Goal: Task Accomplishment & Management: Manage account settings

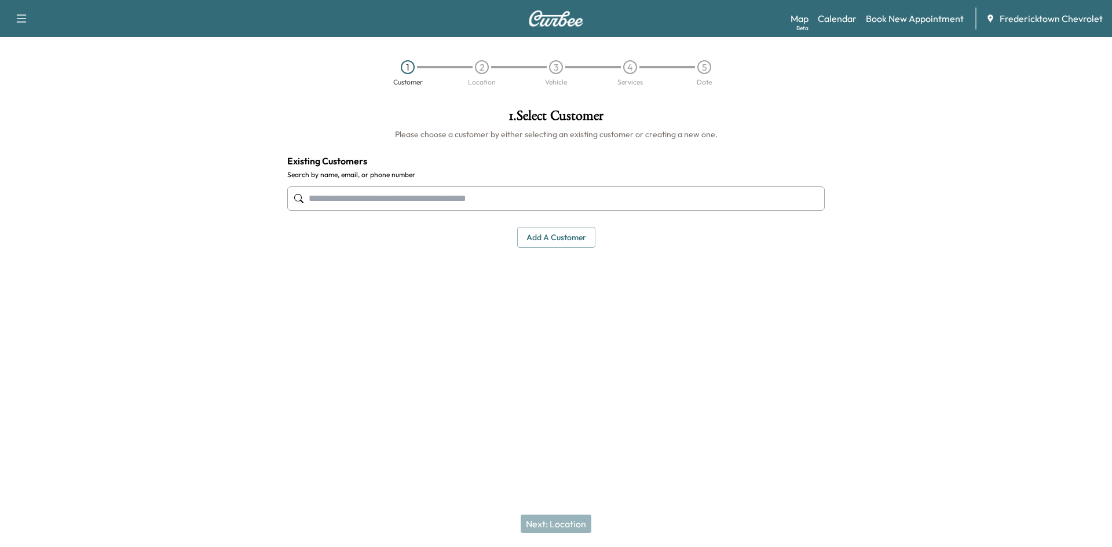
click at [374, 194] on input "text" at bounding box center [556, 199] width 538 height 24
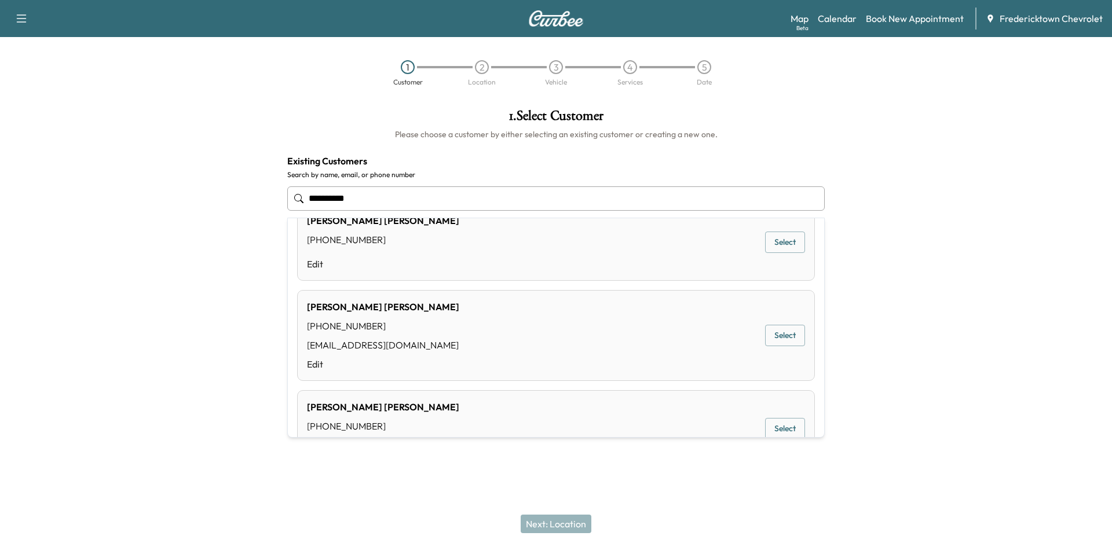
scroll to position [732, 0]
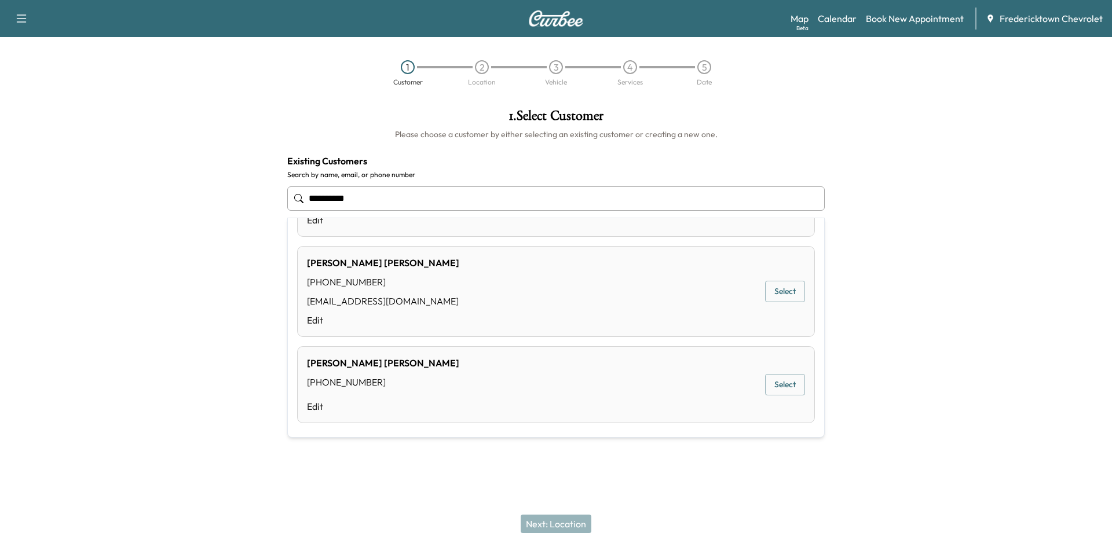
drag, startPoint x: 382, startPoint y: 201, endPoint x: 93, endPoint y: 205, distance: 289.1
click at [94, 205] on div "**********" at bounding box center [556, 237] width 1112 height 274
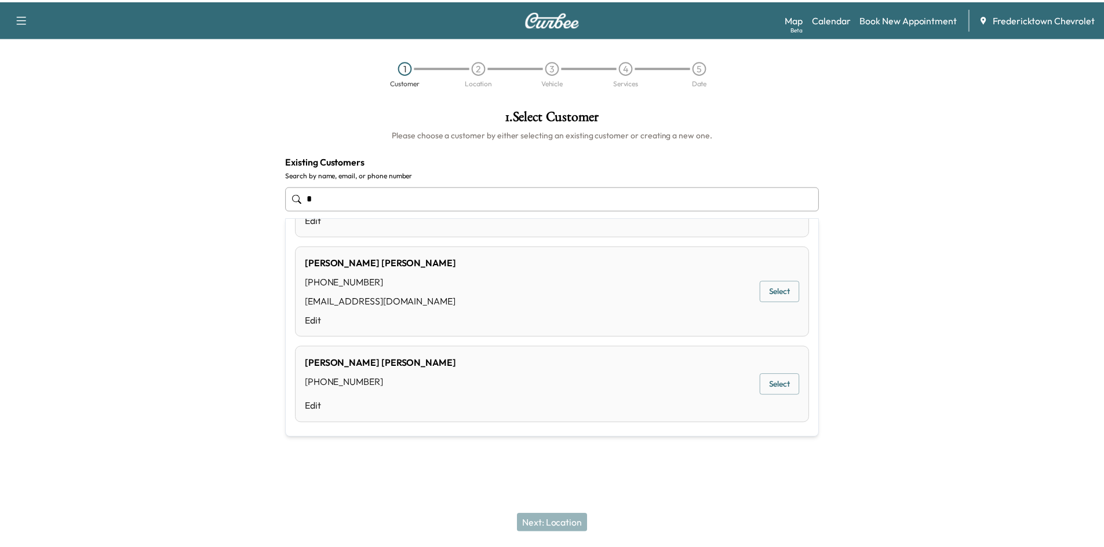
scroll to position [0, 0]
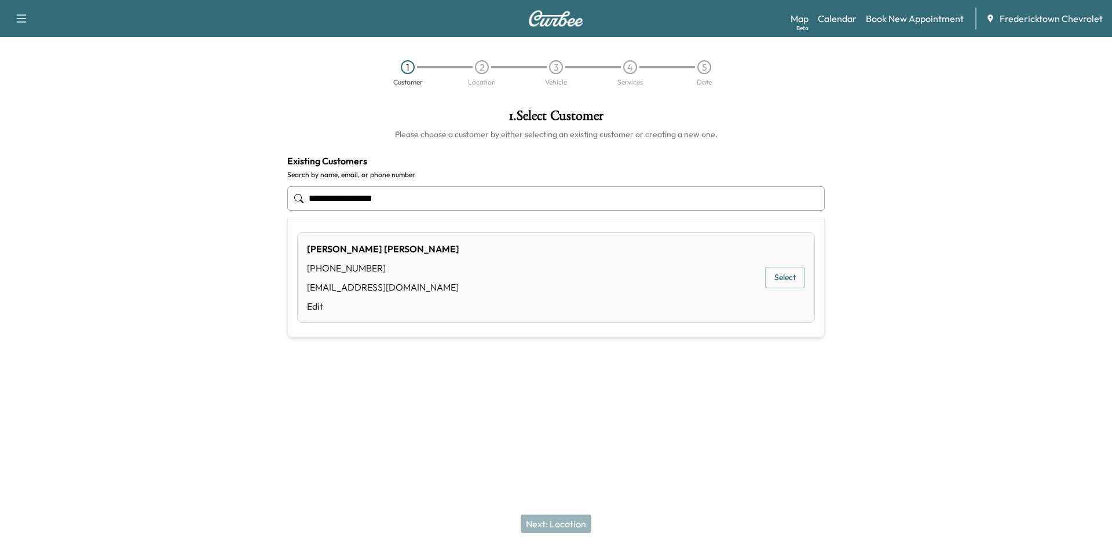
click at [786, 280] on button "Select" at bounding box center [785, 277] width 40 height 21
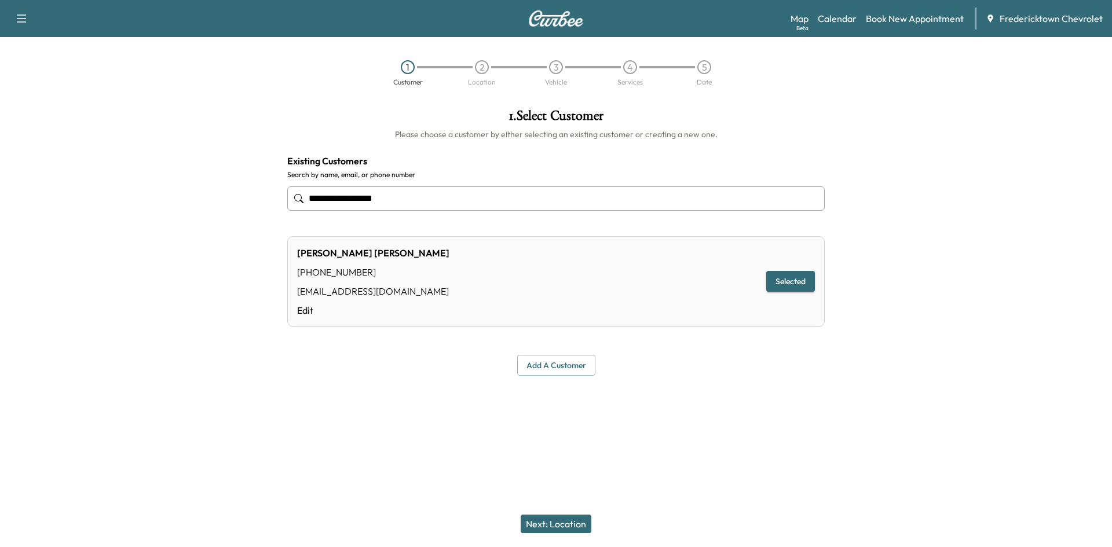
type input "**********"
click at [539, 524] on button "Next: Location" at bounding box center [556, 524] width 71 height 19
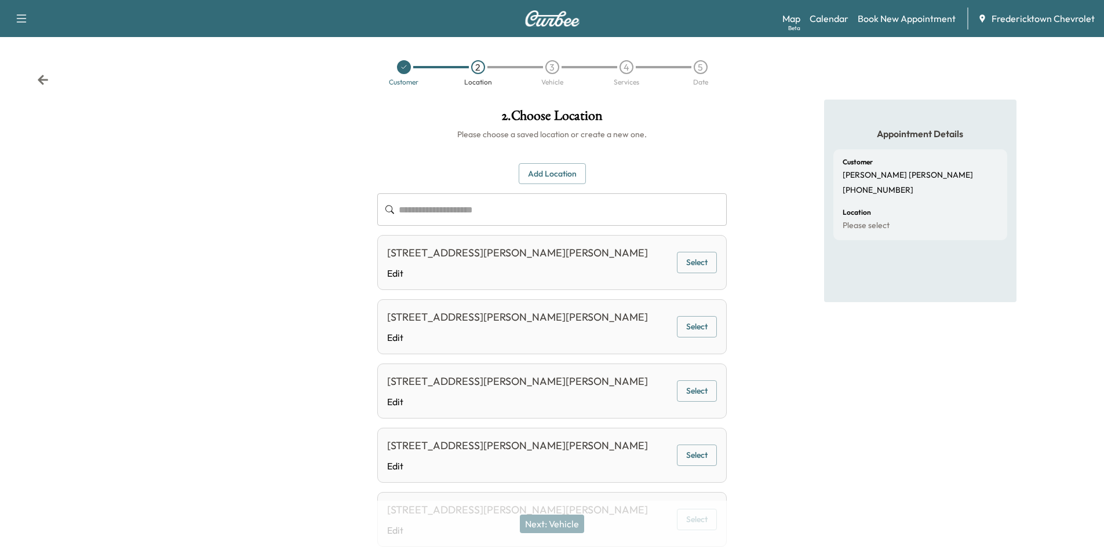
click at [696, 389] on button "Select" at bounding box center [697, 391] width 40 height 21
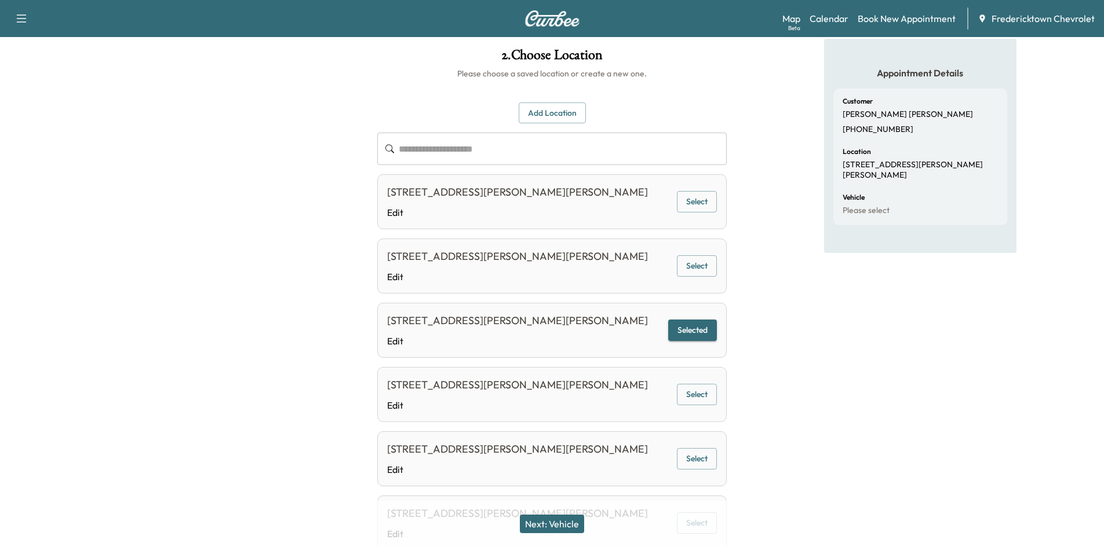
scroll to position [134, 0]
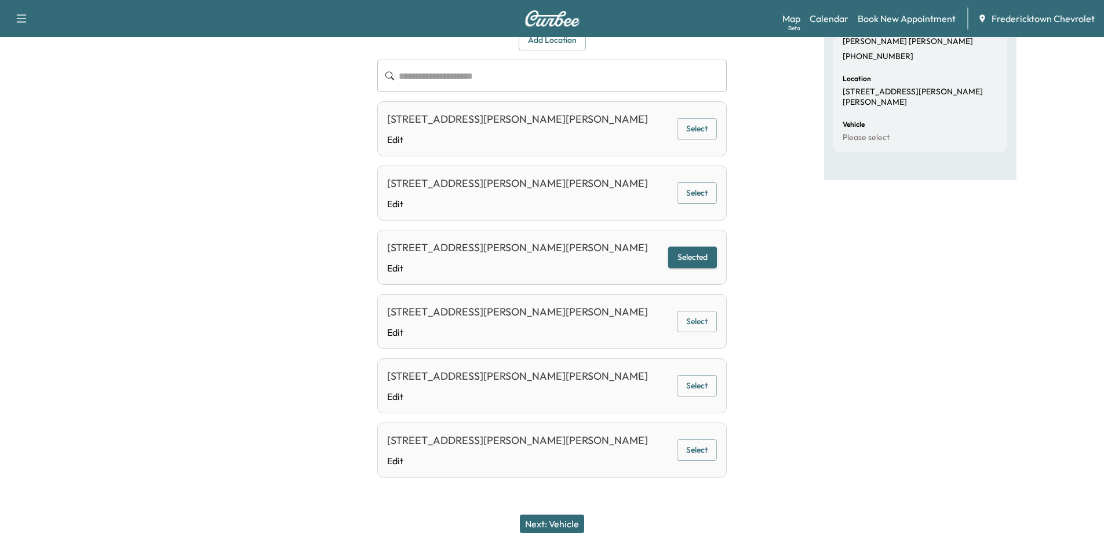
click at [545, 527] on button "Next: Vehicle" at bounding box center [552, 524] width 64 height 19
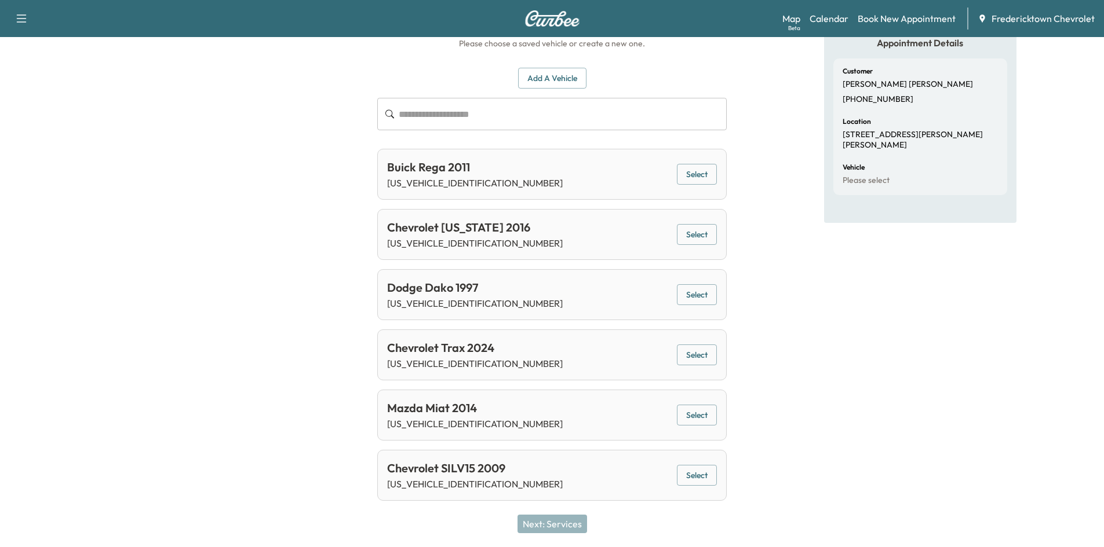
scroll to position [91, 0]
click at [709, 348] on button "Select" at bounding box center [697, 355] width 40 height 21
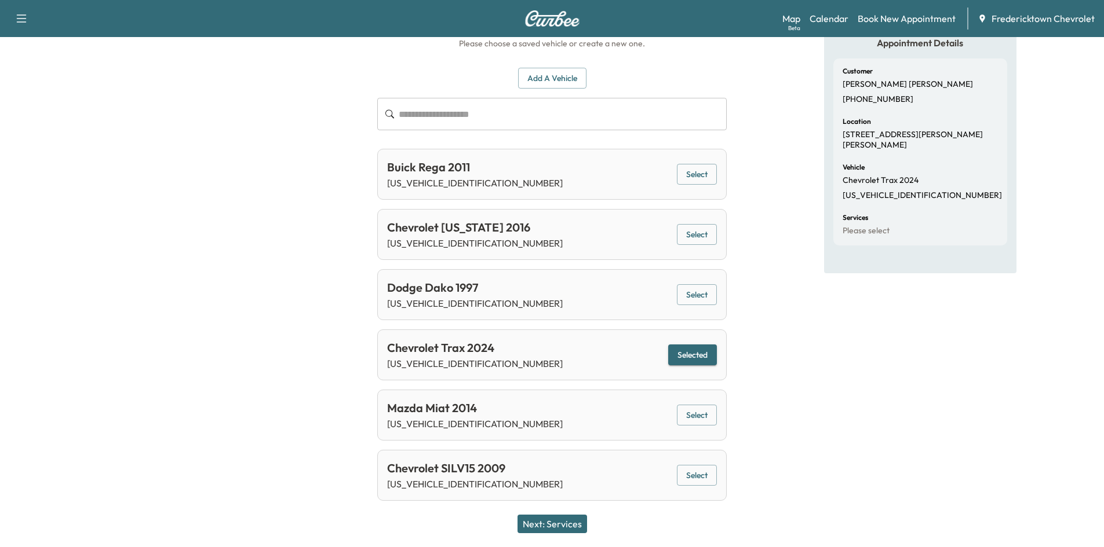
click at [554, 522] on button "Next: Services" at bounding box center [552, 524] width 70 height 19
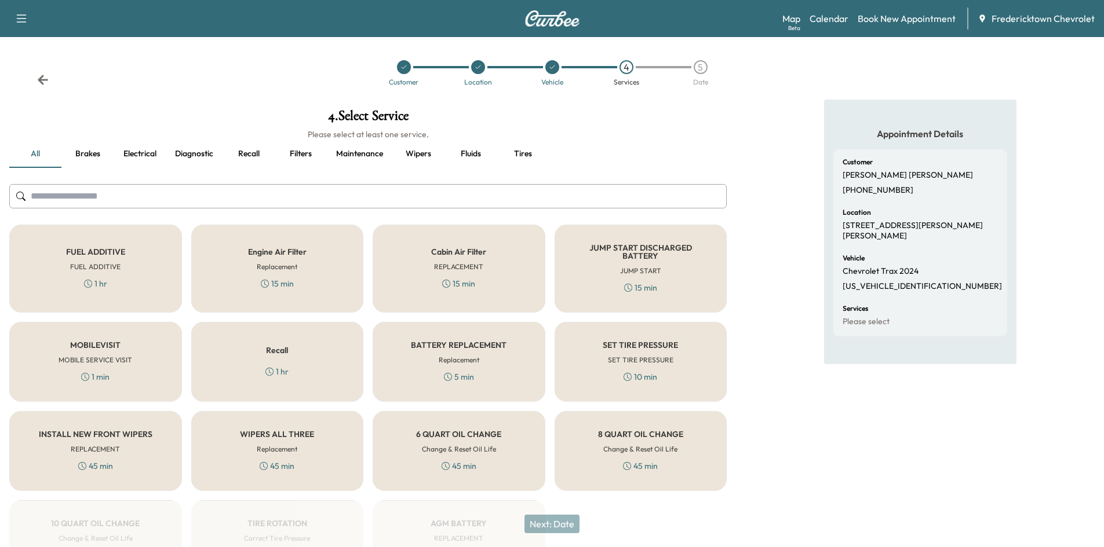
click at [628, 355] on h6 "SET TIRE PRESSURE" at bounding box center [640, 360] width 65 height 10
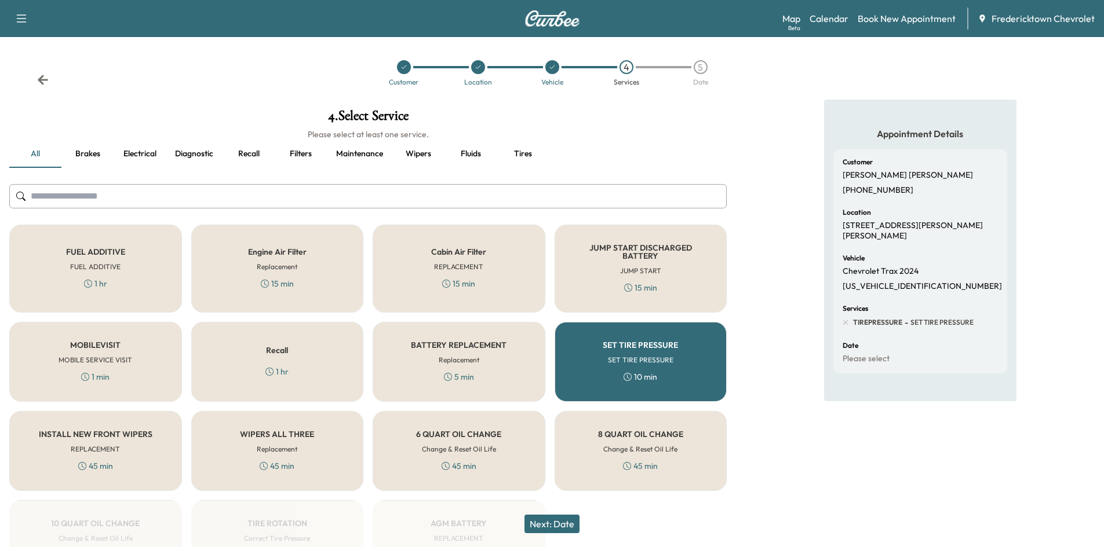
click at [109, 373] on div "1 min" at bounding box center [95, 377] width 28 height 12
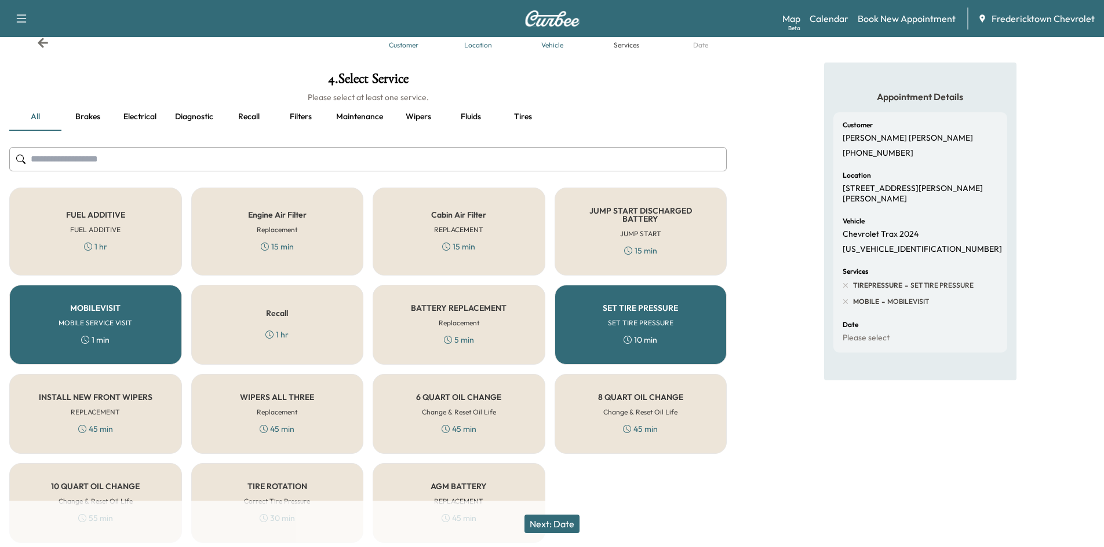
scroll to position [79, 0]
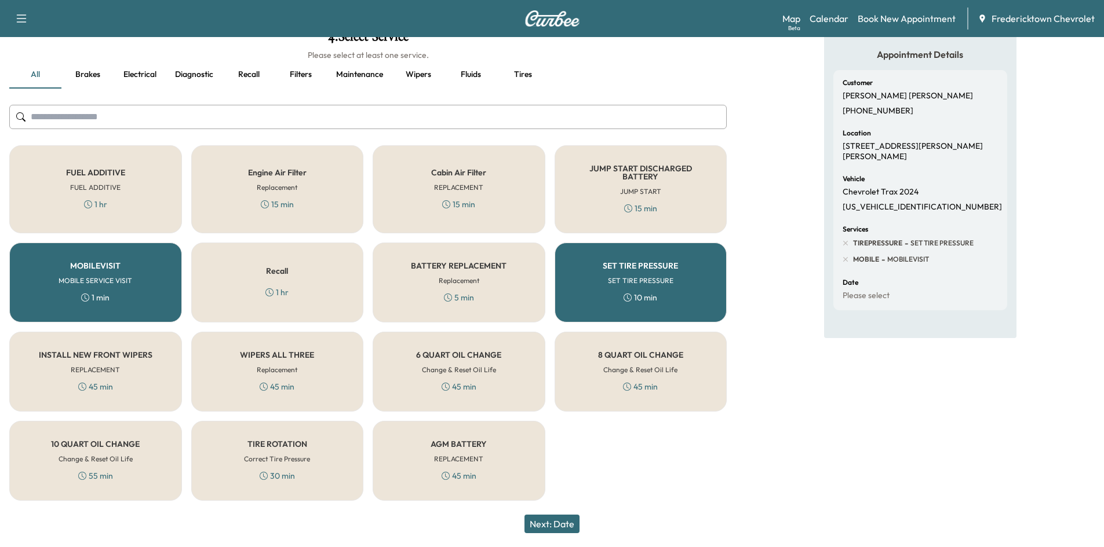
click at [567, 521] on button "Next: Date" at bounding box center [551, 524] width 55 height 19
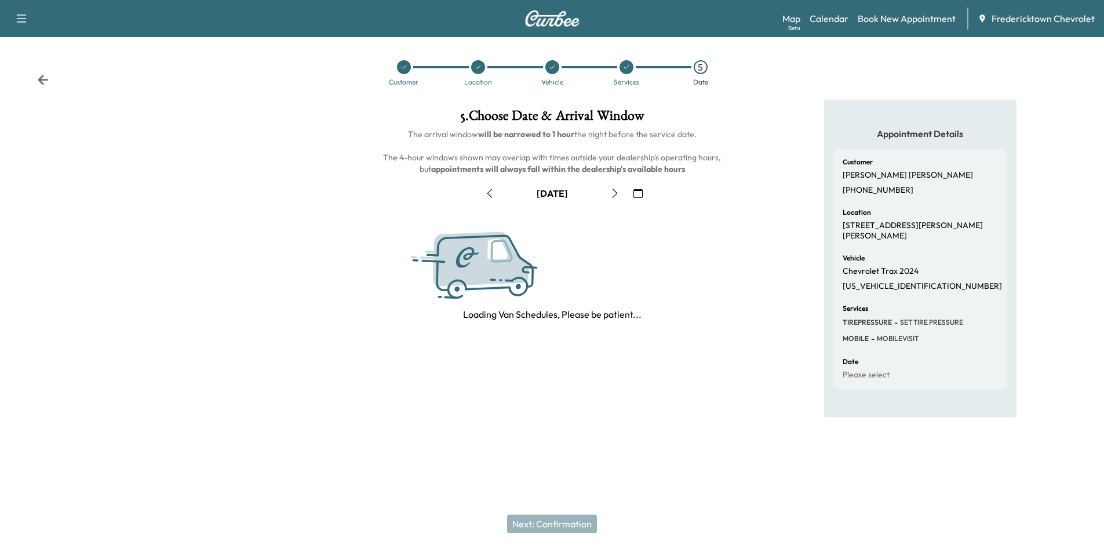
scroll to position [0, 0]
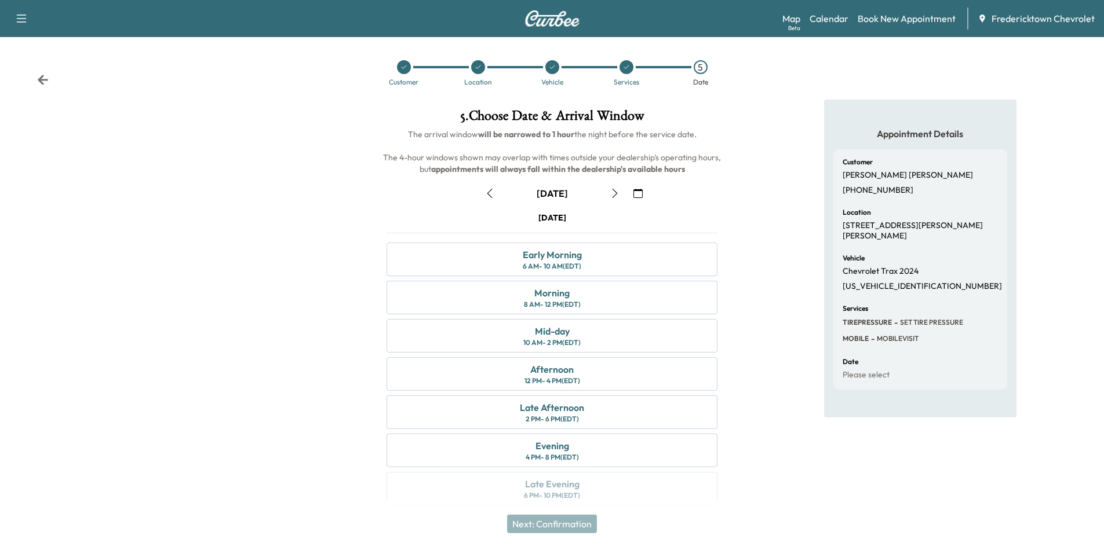
click at [614, 191] on icon "button" at bounding box center [614, 193] width 5 height 9
click at [553, 412] on div "Late Afternoon" at bounding box center [552, 408] width 64 height 14
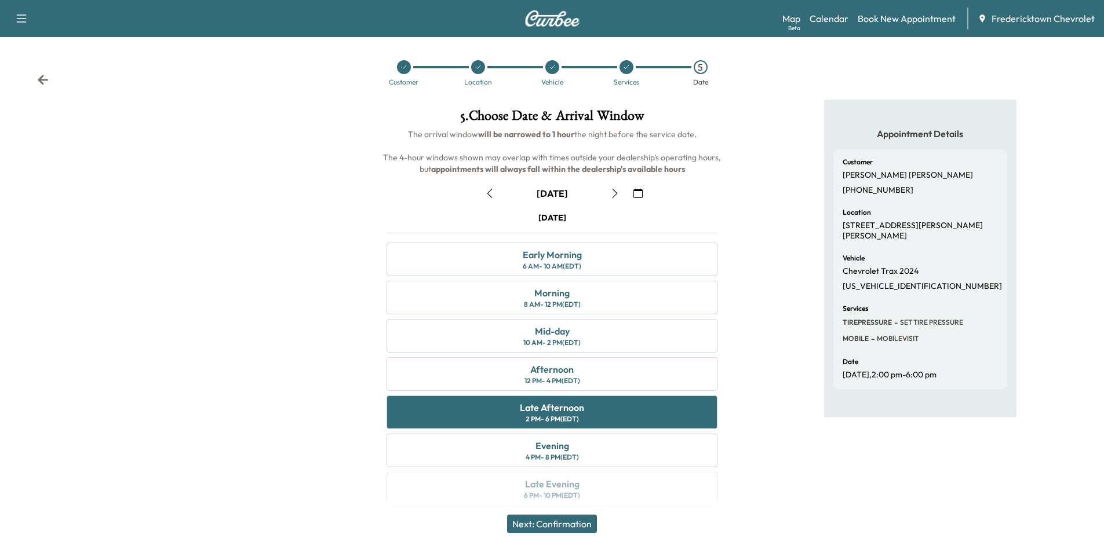
click at [547, 526] on button "Next: Confirmation" at bounding box center [552, 524] width 90 height 19
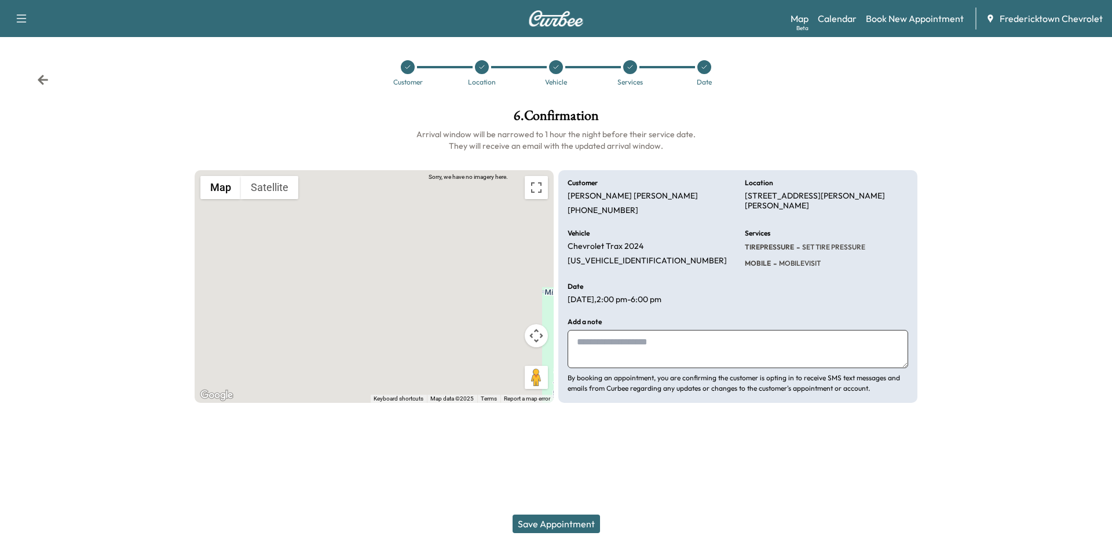
click at [561, 520] on button "Save Appointment" at bounding box center [556, 524] width 87 height 19
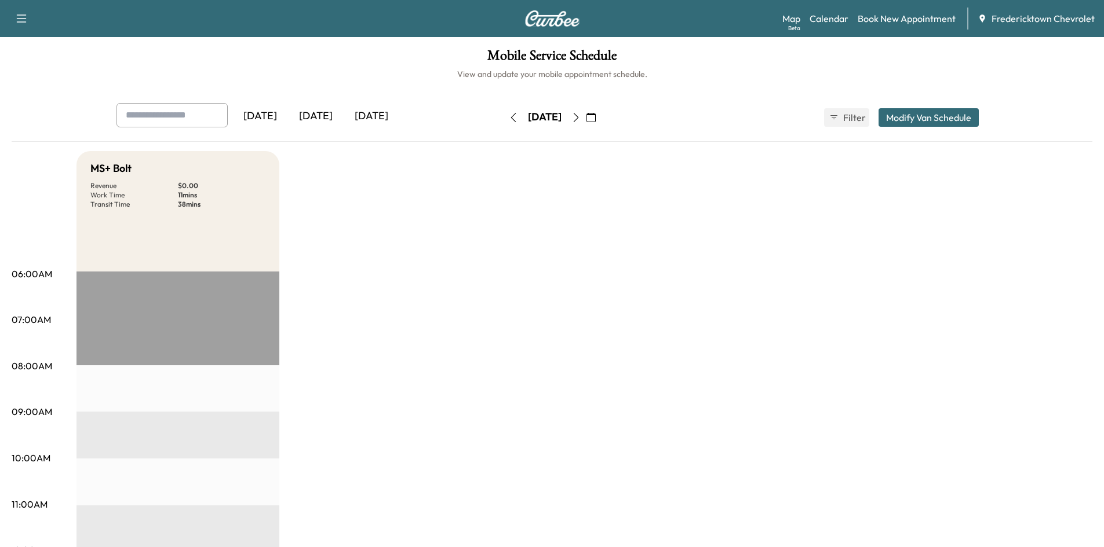
click at [509, 119] on icon "button" at bounding box center [513, 117] width 9 height 9
click at [503, 119] on button "button" at bounding box center [513, 117] width 20 height 19
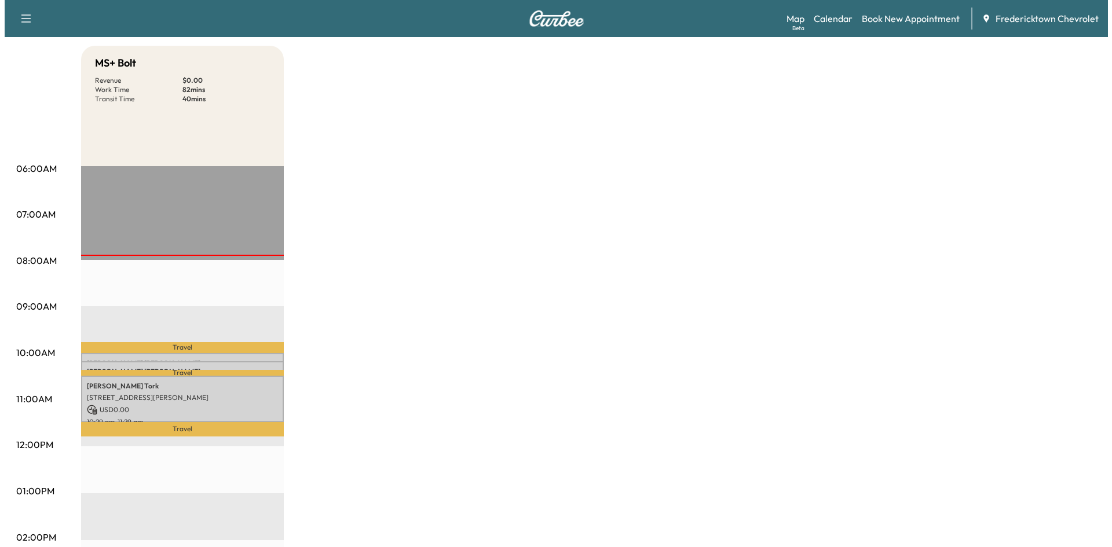
scroll to position [116, 0]
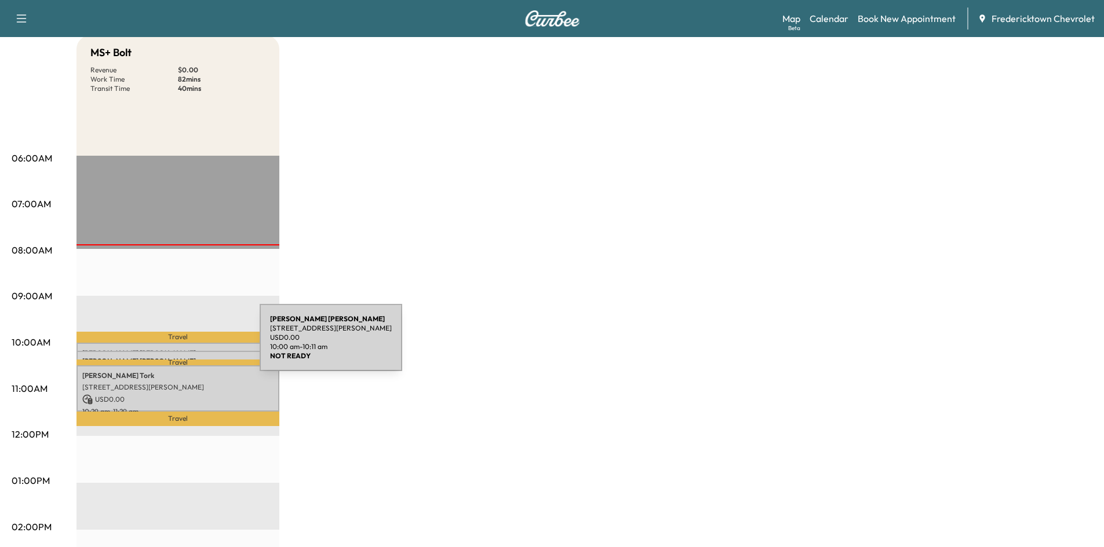
click at [173, 345] on div "[PERSON_NAME] [STREET_ADDRESS][PERSON_NAME] USD 0.00 10:00 am - 10:11 am" at bounding box center [177, 349] width 203 height 12
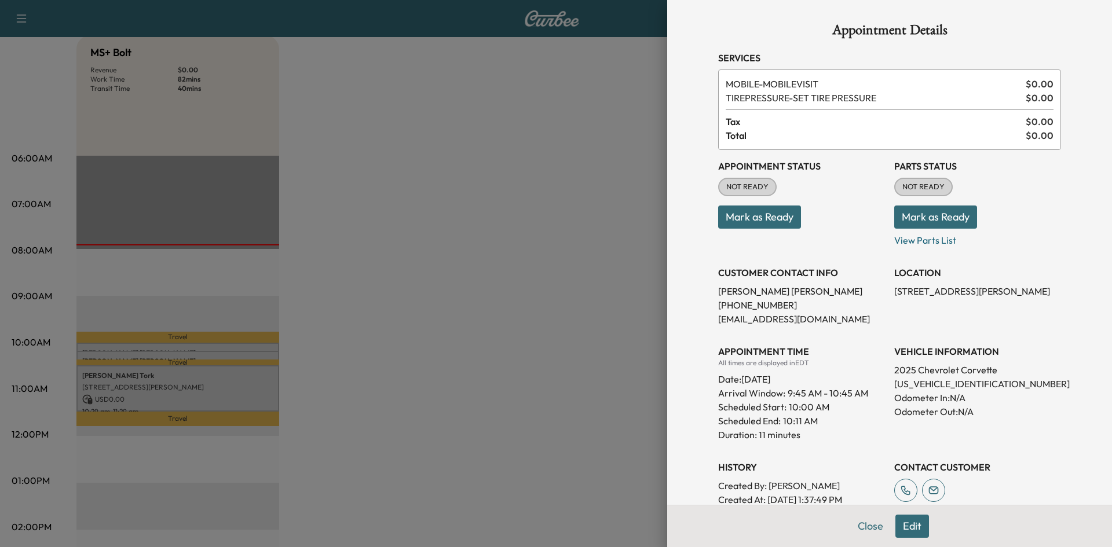
click at [779, 218] on button "Mark as Ready" at bounding box center [759, 217] width 83 height 23
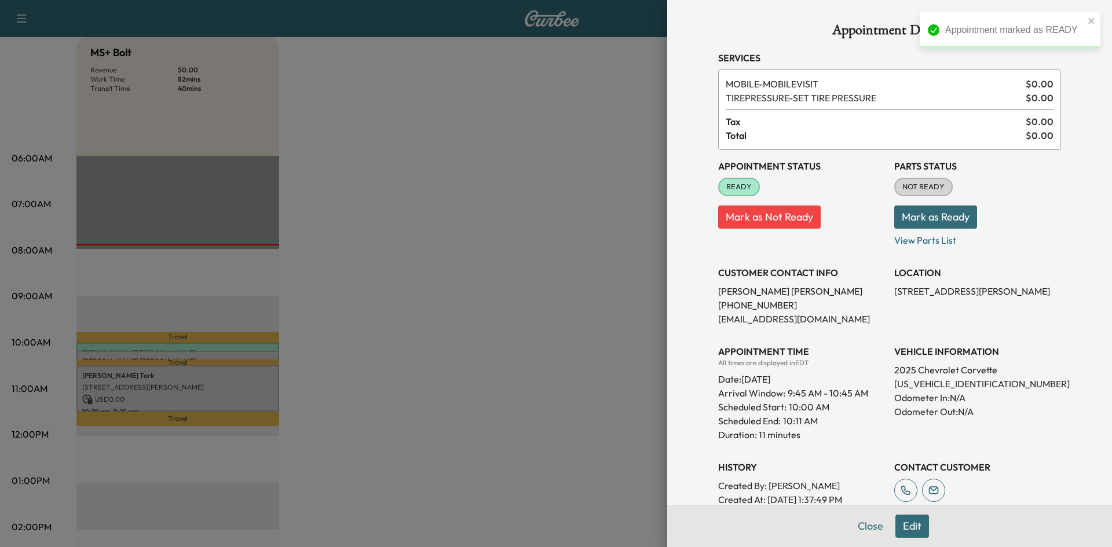
click at [933, 216] on button "Mark as Ready" at bounding box center [936, 217] width 83 height 23
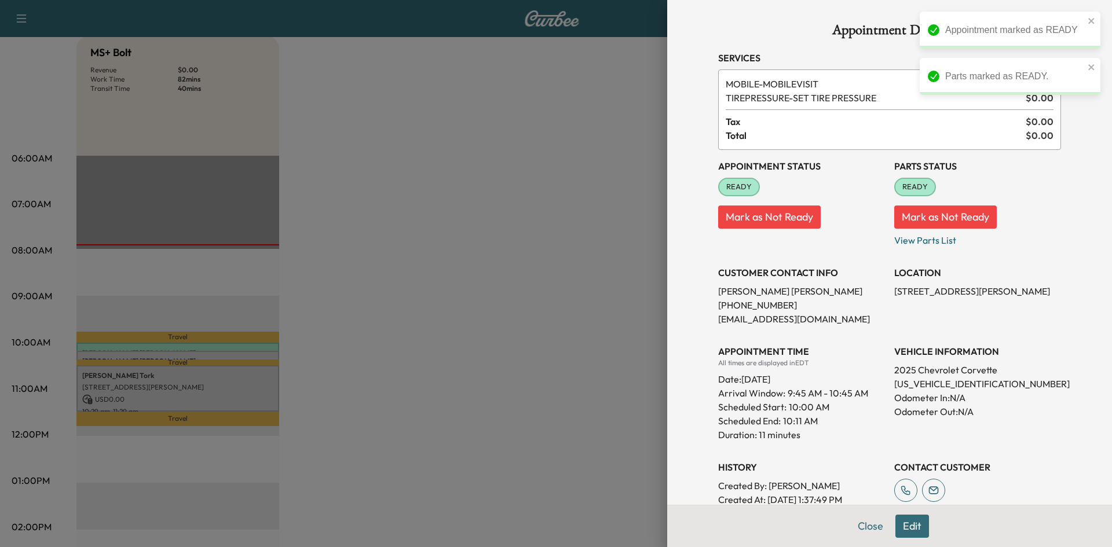
click at [562, 357] on div at bounding box center [556, 273] width 1112 height 547
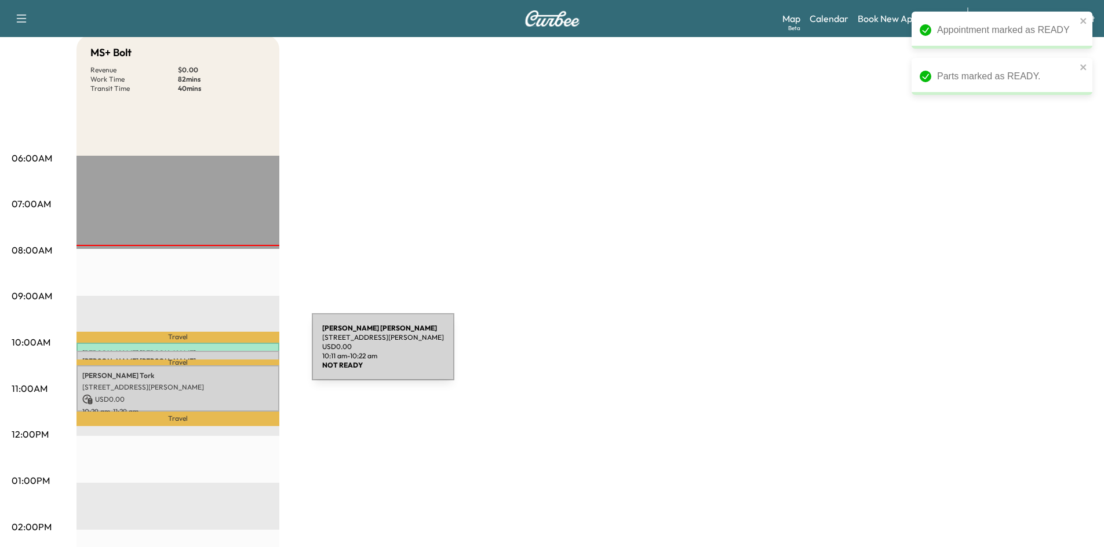
click at [225, 354] on div "[PERSON_NAME] [STREET_ADDRESS][PERSON_NAME] USD 0.00 10:11 am - 10:22 am" at bounding box center [177, 357] width 203 height 12
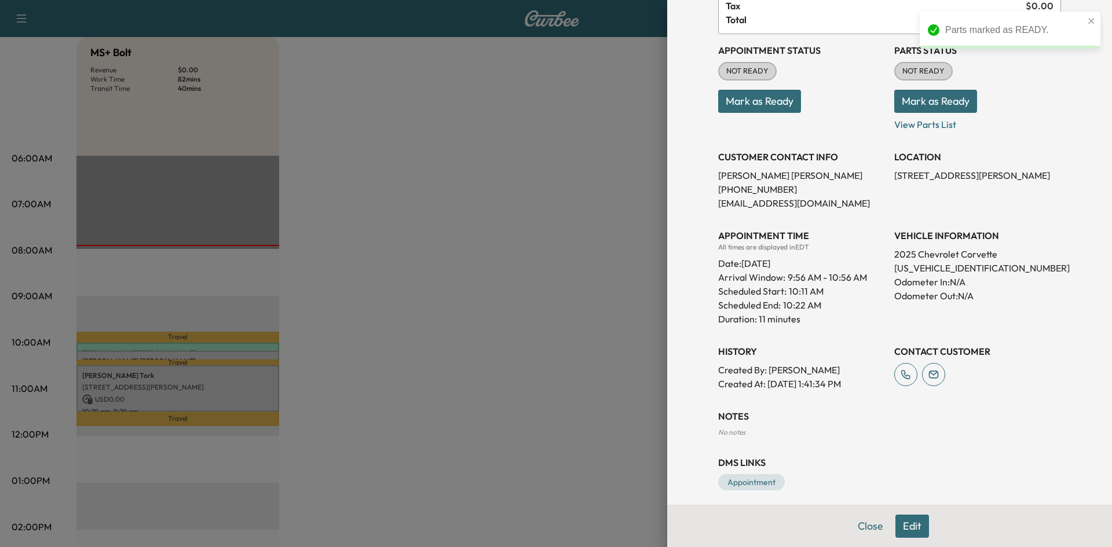
click at [896, 528] on button "Edit" at bounding box center [913, 526] width 34 height 23
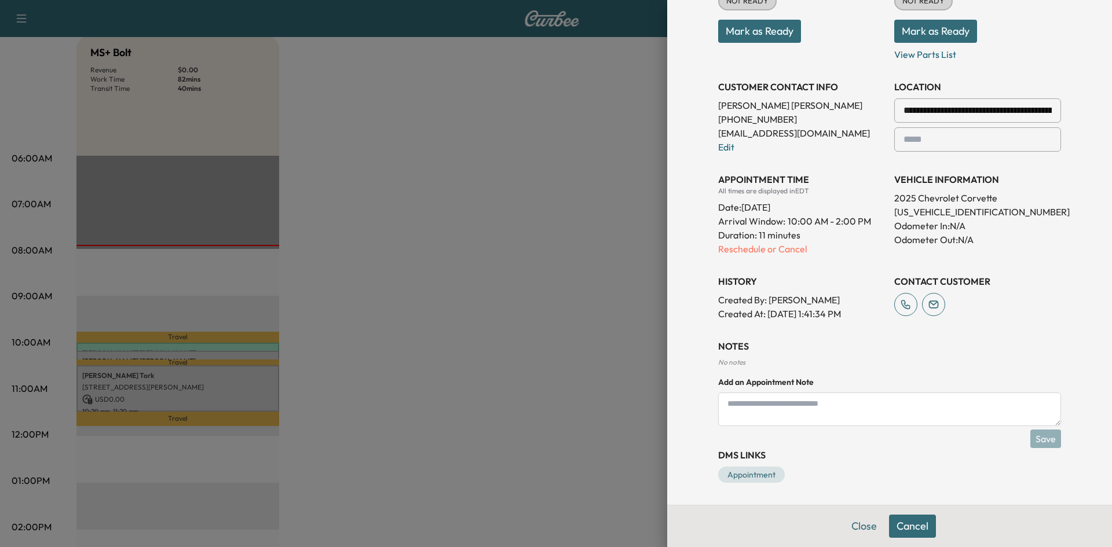
scroll to position [211, 0]
click at [779, 244] on p "Reschedule or Cancel" at bounding box center [801, 248] width 167 height 14
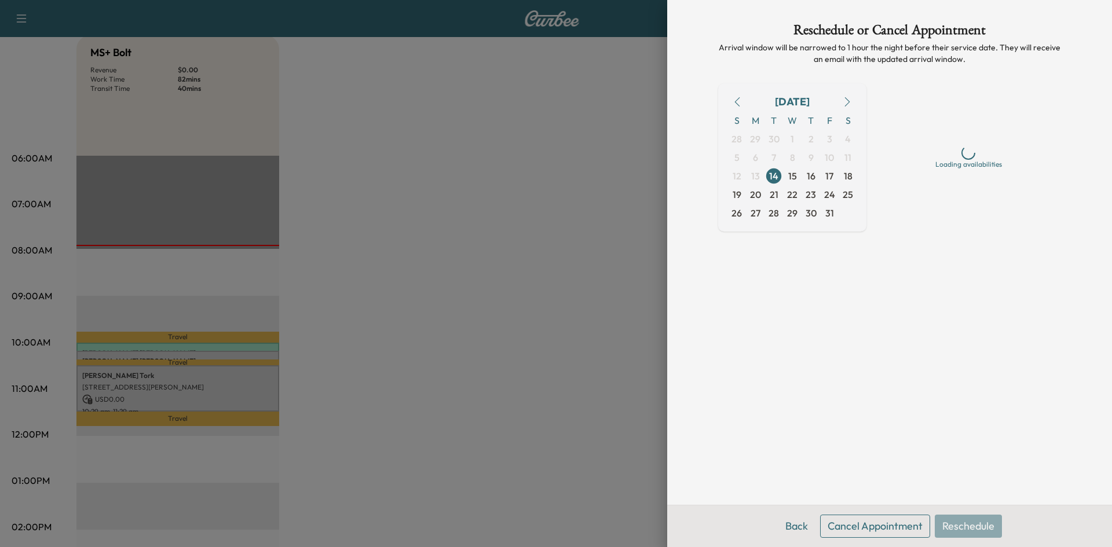
scroll to position [0, 0]
click at [856, 526] on button "Cancel Appointment" at bounding box center [875, 526] width 110 height 23
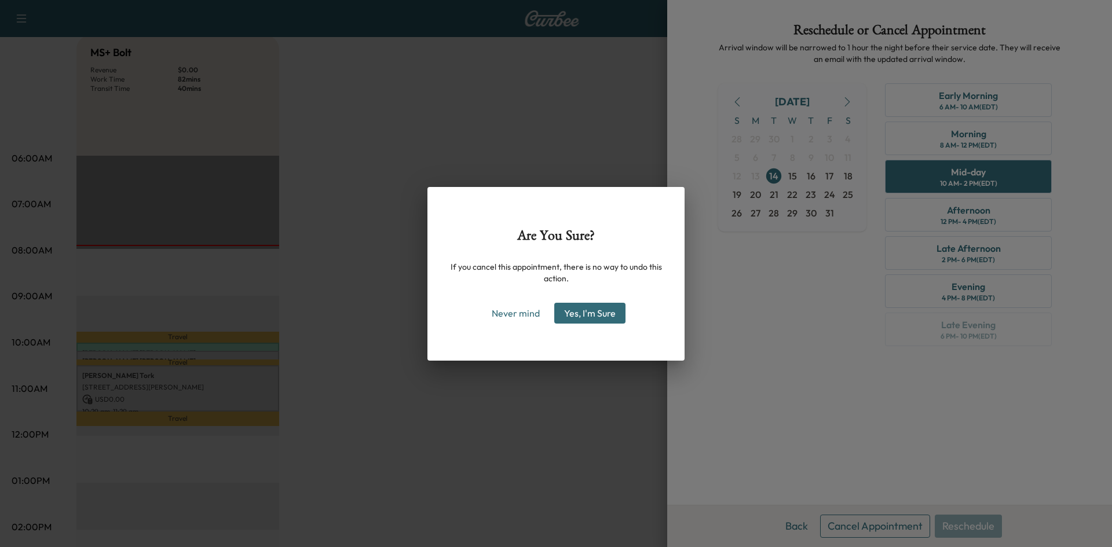
click at [578, 305] on button "Yes, I'm Sure" at bounding box center [589, 313] width 71 height 21
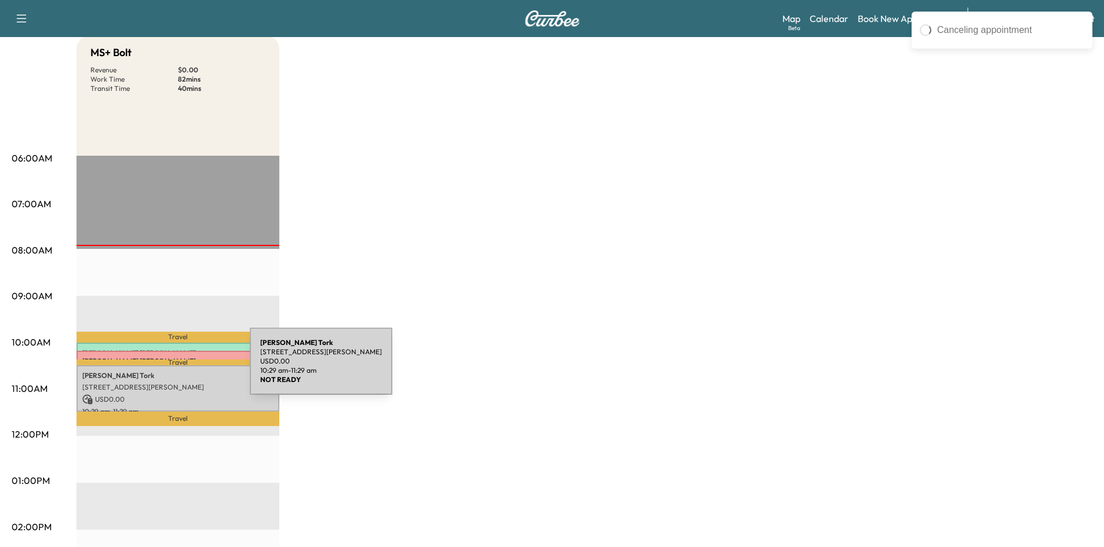
click at [158, 372] on p "[PERSON_NAME]" at bounding box center [177, 375] width 191 height 9
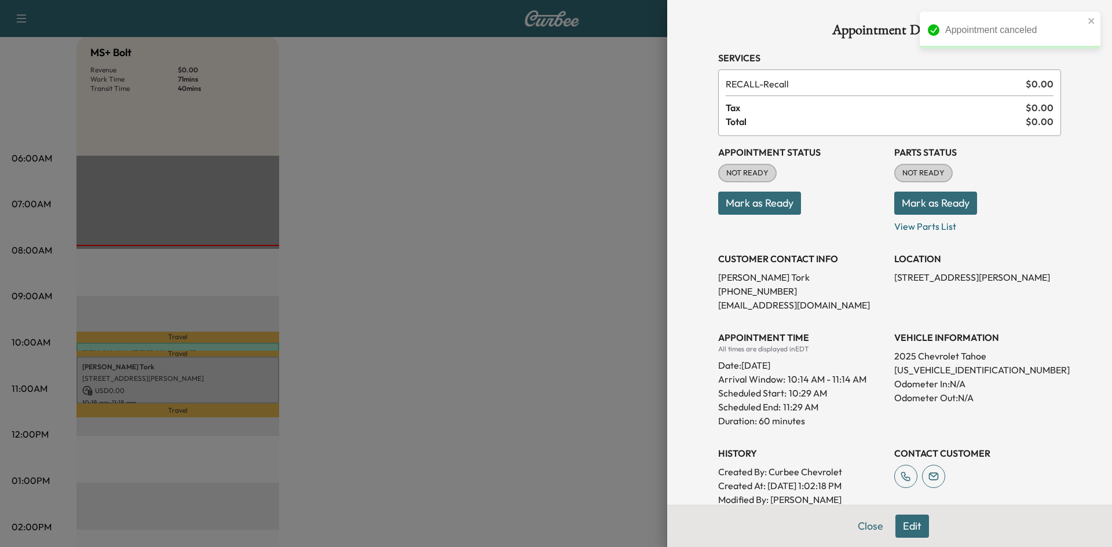
scroll to position [138, 0]
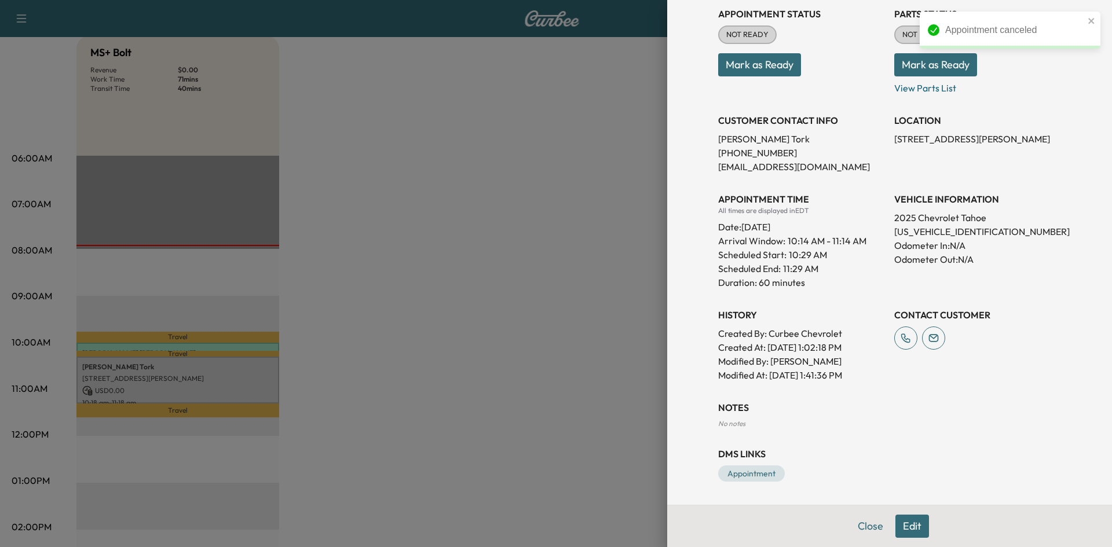
click at [900, 525] on button "Edit" at bounding box center [913, 526] width 34 height 23
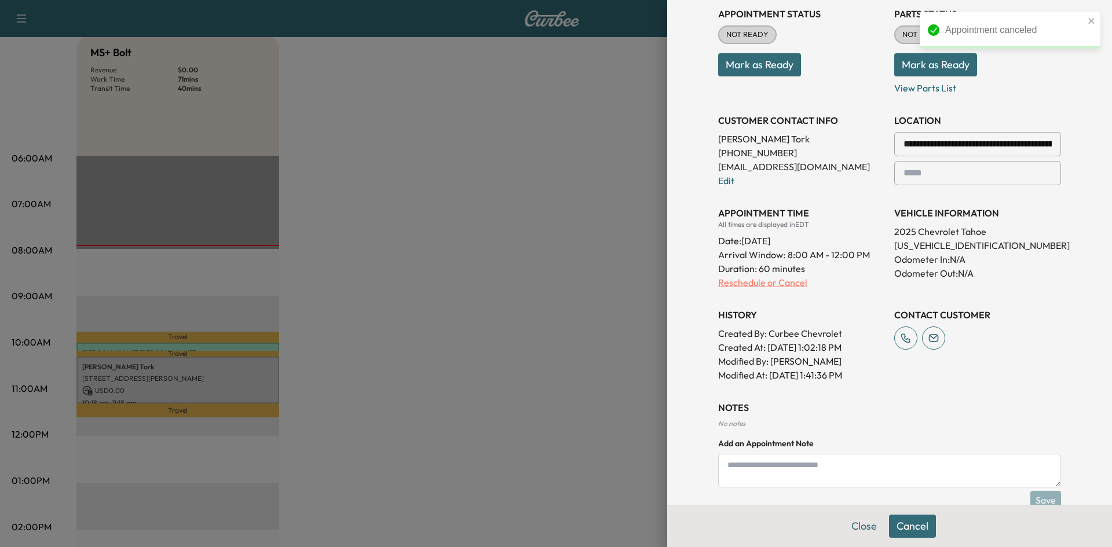
click at [774, 287] on p "Reschedule or Cancel" at bounding box center [801, 283] width 167 height 14
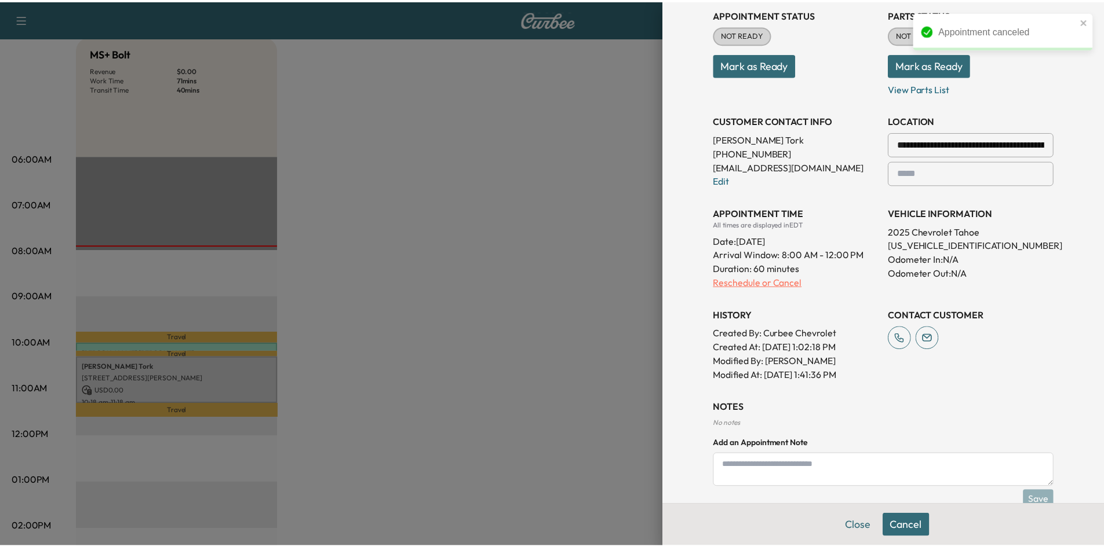
scroll to position [0, 0]
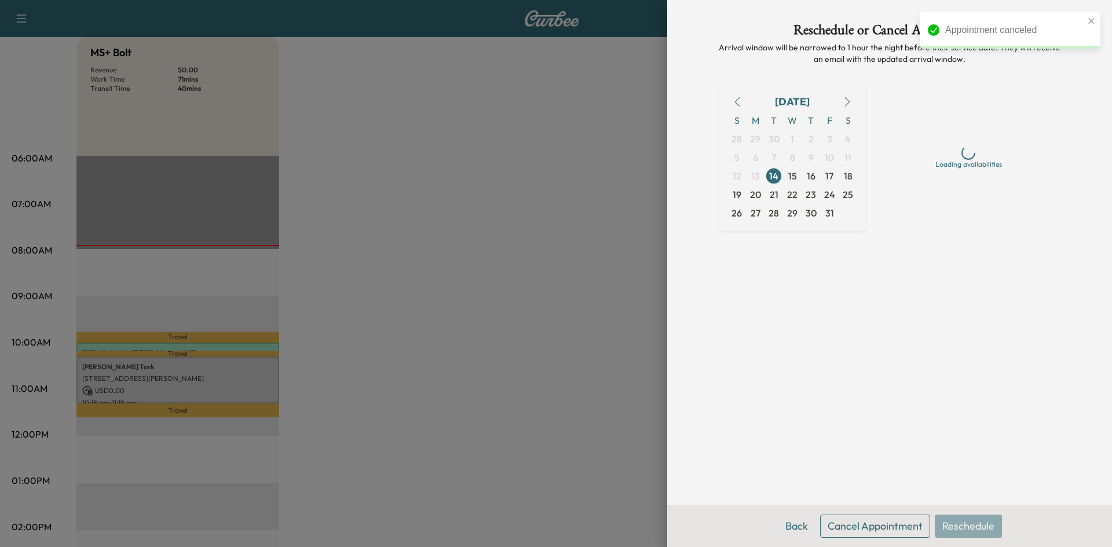
click at [890, 523] on button "Cancel Appointment" at bounding box center [875, 526] width 110 height 23
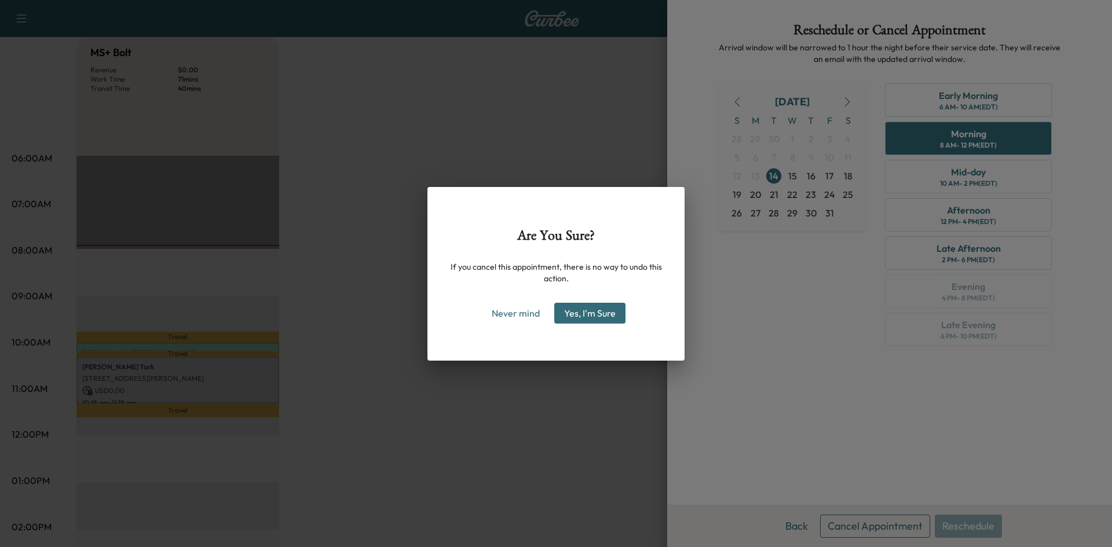
click at [600, 319] on button "Yes, I'm Sure" at bounding box center [589, 313] width 71 height 21
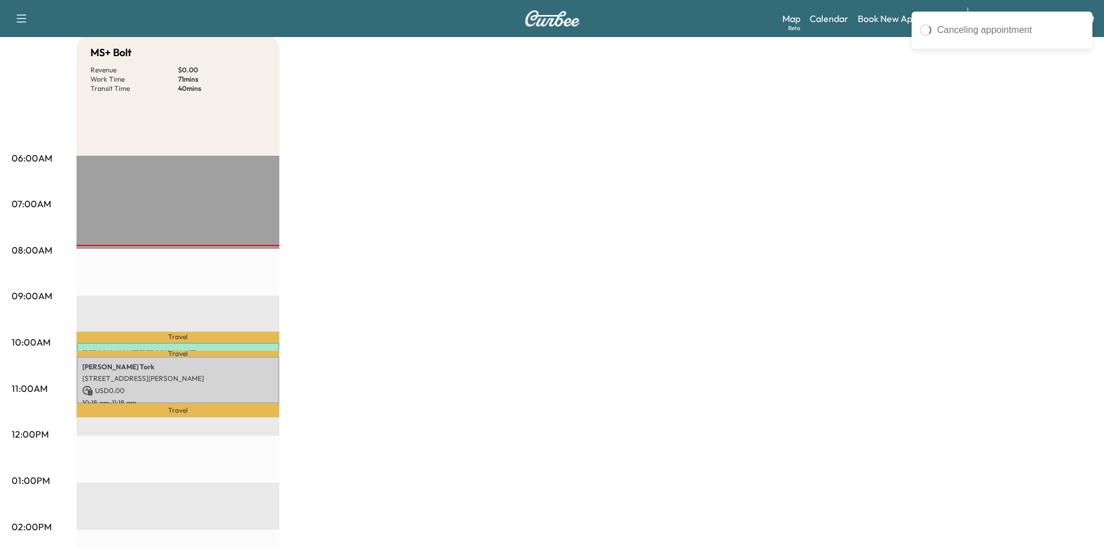
click at [559, 322] on div "MS+ Bolt Revenue $ 0.00 Work Time 71 mins Transit Time 40 mins Travel [PERSON_N…" at bounding box center [584, 469] width 1016 height 869
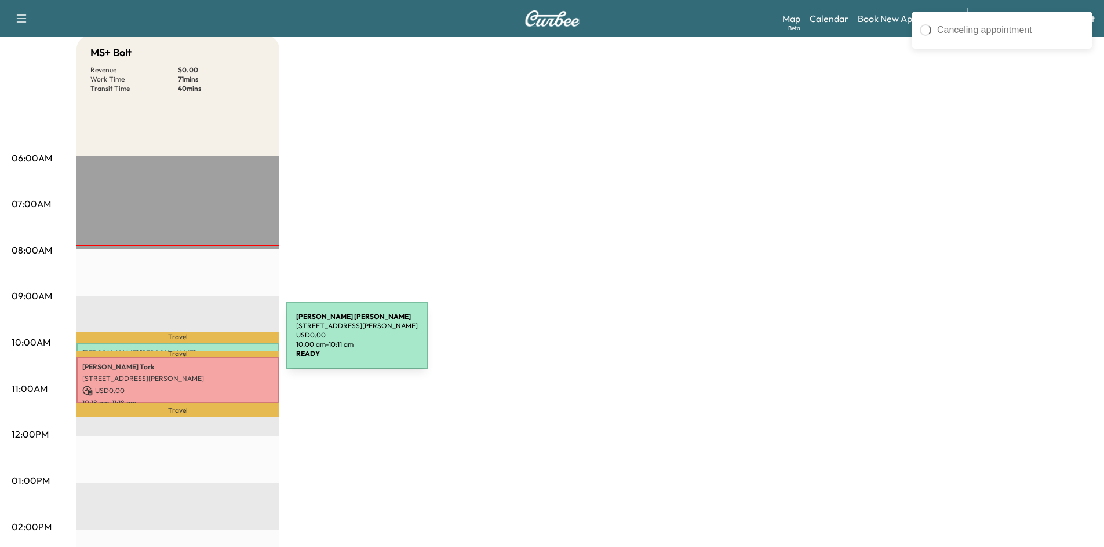
click at [199, 343] on div "[PERSON_NAME] [STREET_ADDRESS][PERSON_NAME] USD 0.00 10:00 am - 10:11 am" at bounding box center [177, 349] width 203 height 12
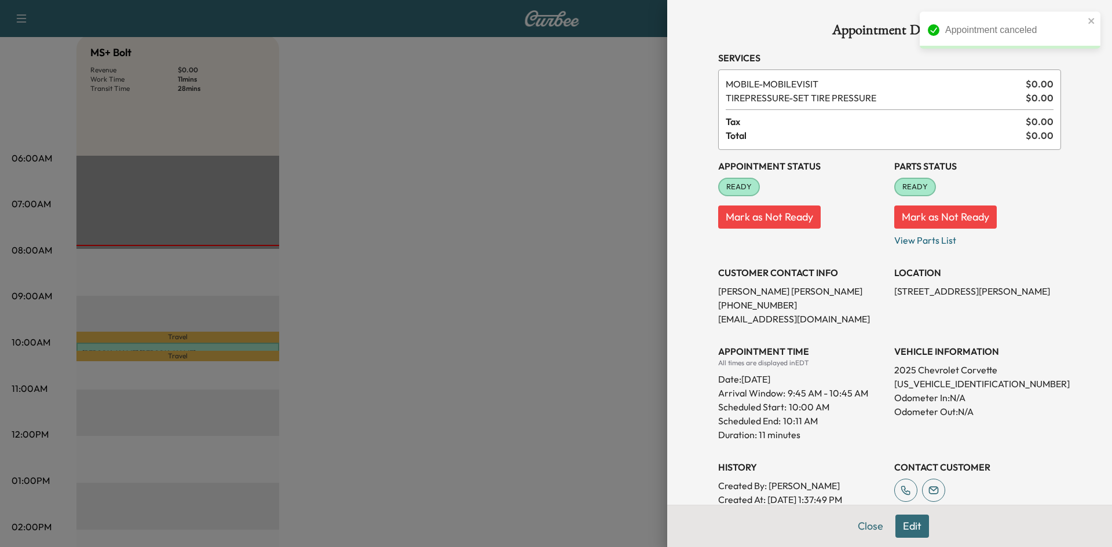
click at [348, 290] on div at bounding box center [556, 273] width 1112 height 547
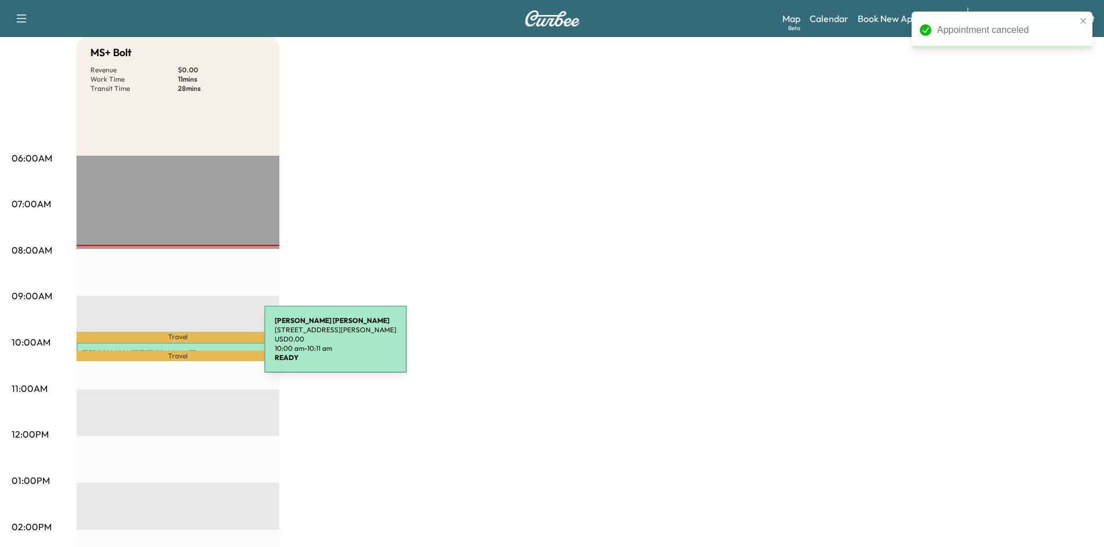
click at [177, 349] on p "[PERSON_NAME]" at bounding box center [177, 353] width 191 height 9
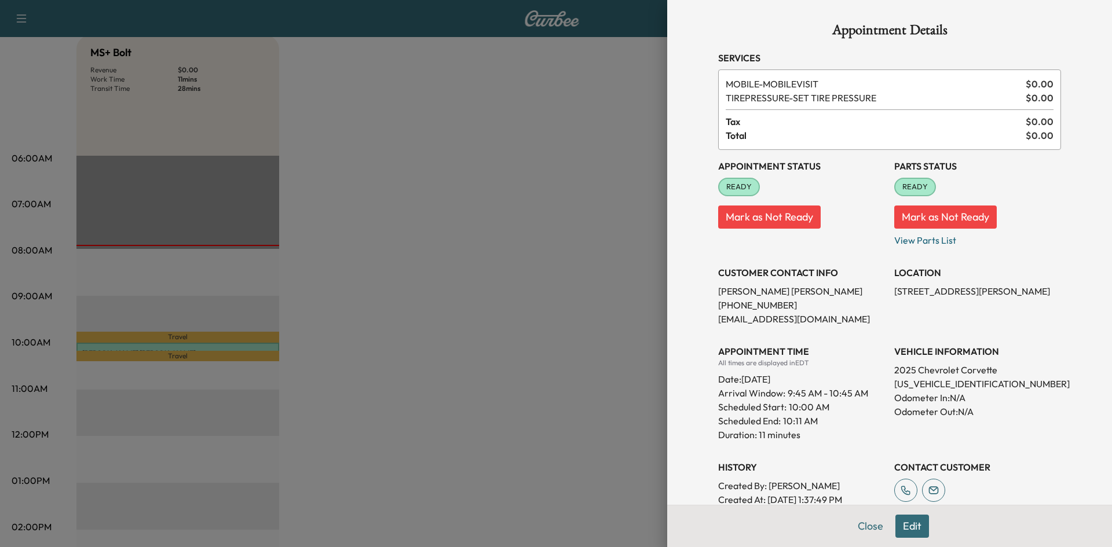
click at [469, 330] on div at bounding box center [556, 273] width 1112 height 547
